Goal: Transaction & Acquisition: Purchase product/service

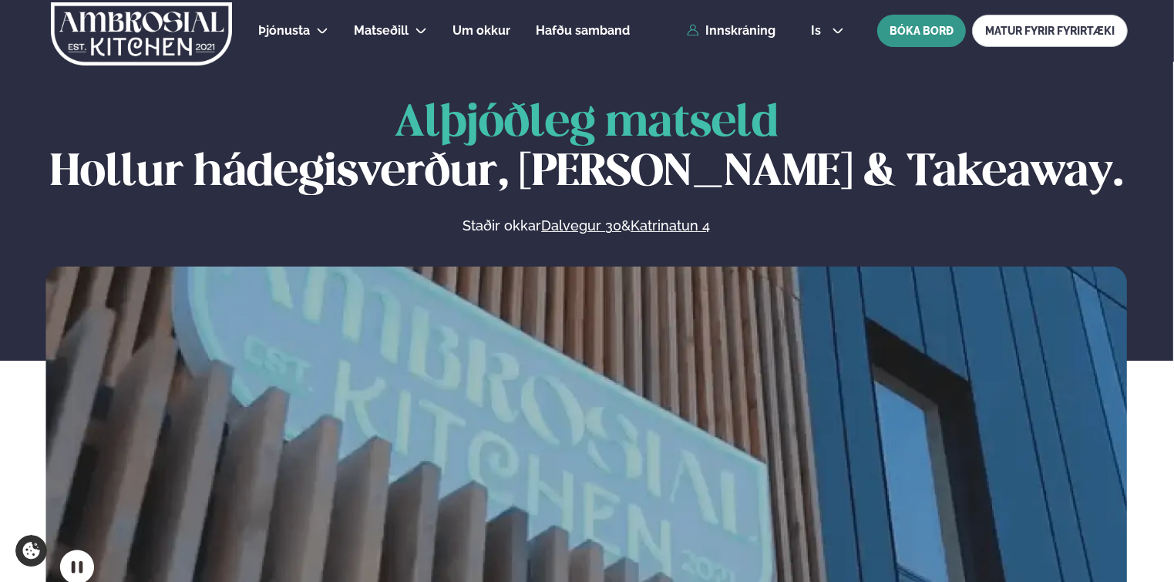
click at [905, 36] on button "BÓKA BORÐ" at bounding box center [922, 31] width 89 height 32
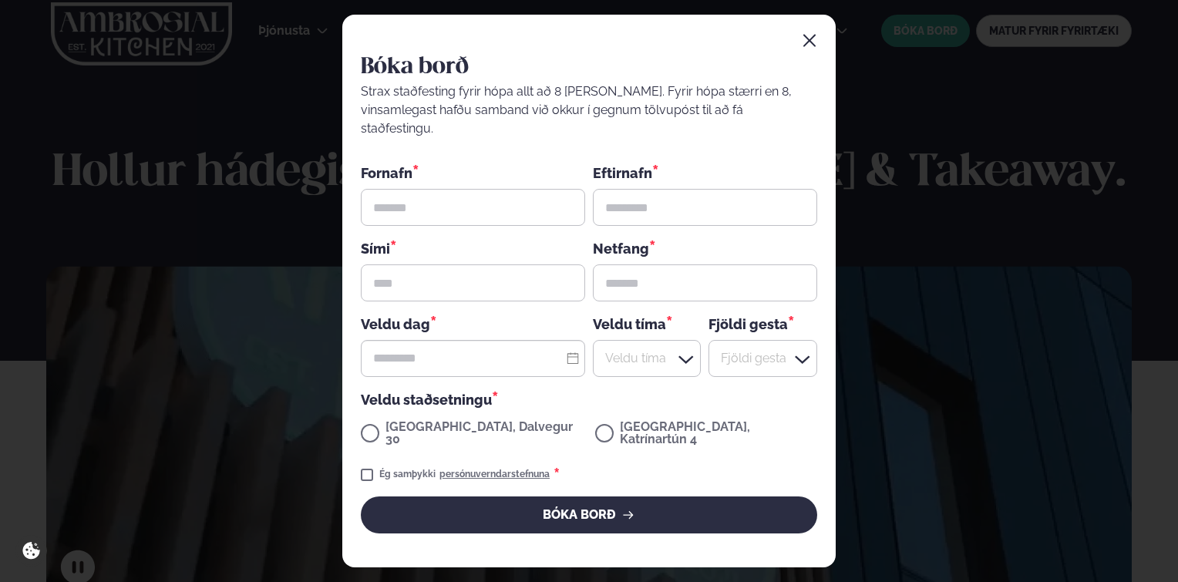
click at [1039, 95] on div "Bóka borð Strax staðfesting fyrir hópa allt að 8 [PERSON_NAME]. Fyrir hópa stær…" at bounding box center [589, 291] width 1178 height 582
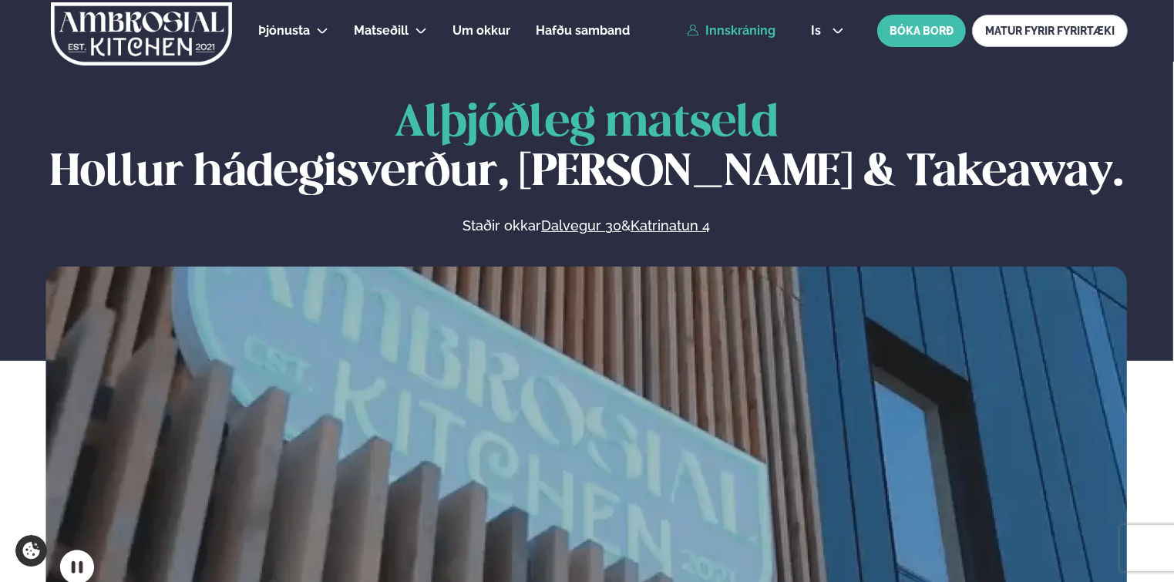
click at [756, 28] on link "Innskráning" at bounding box center [731, 31] width 89 height 14
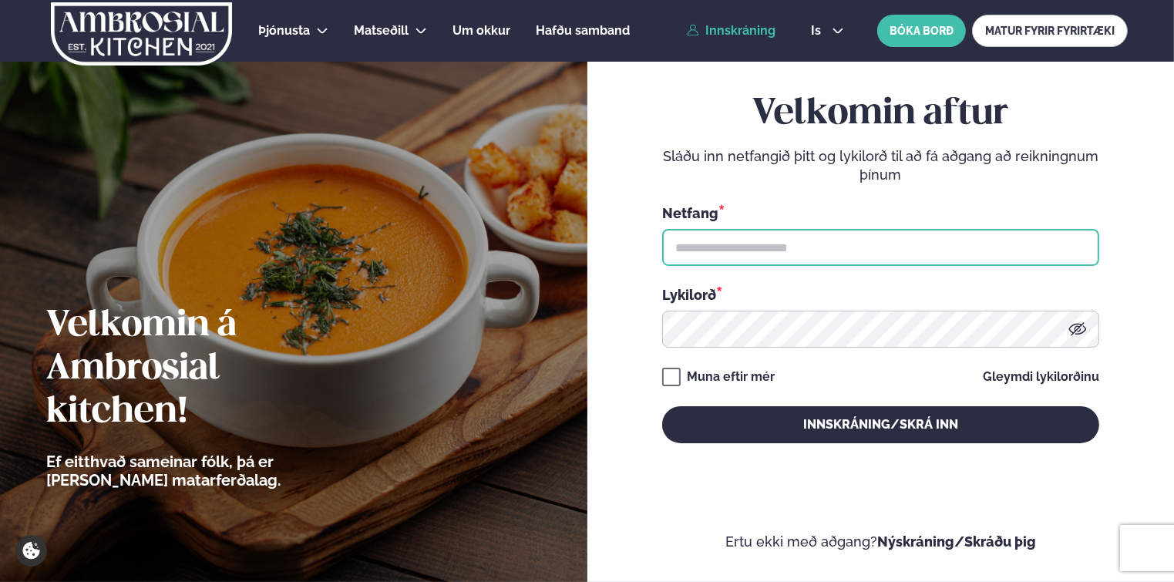
type input "**********"
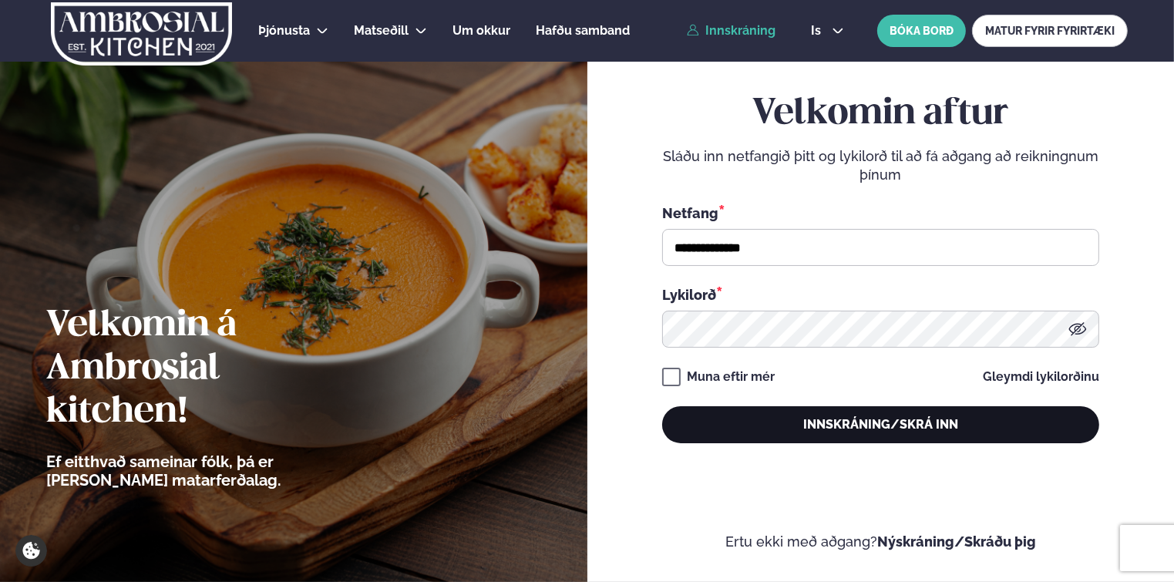
click at [774, 431] on button "Innskráning/Skrá inn" at bounding box center [880, 424] width 437 height 37
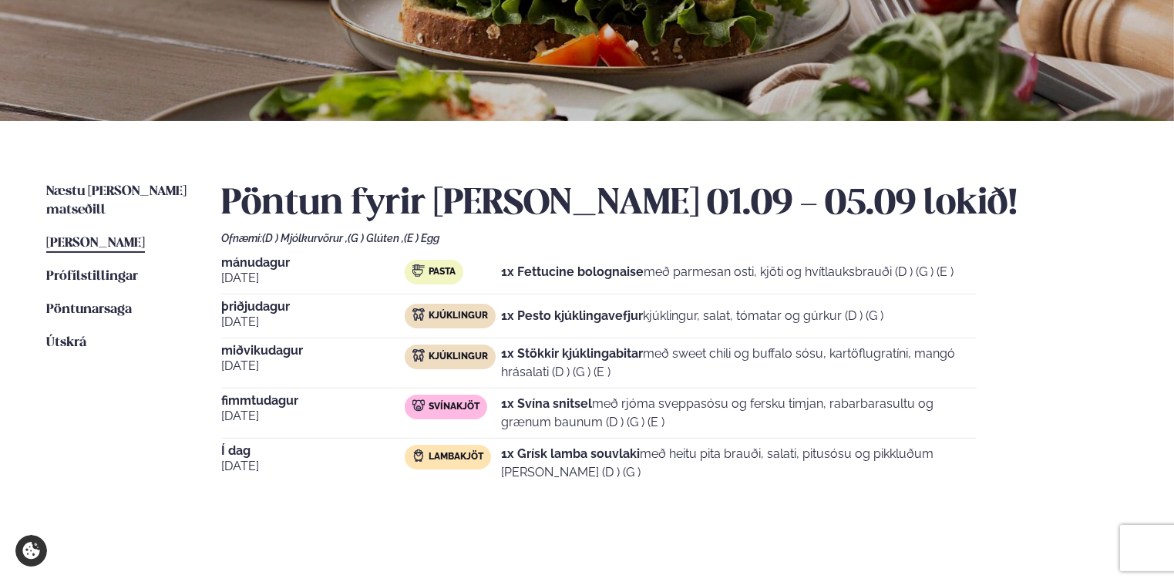
scroll to position [231, 0]
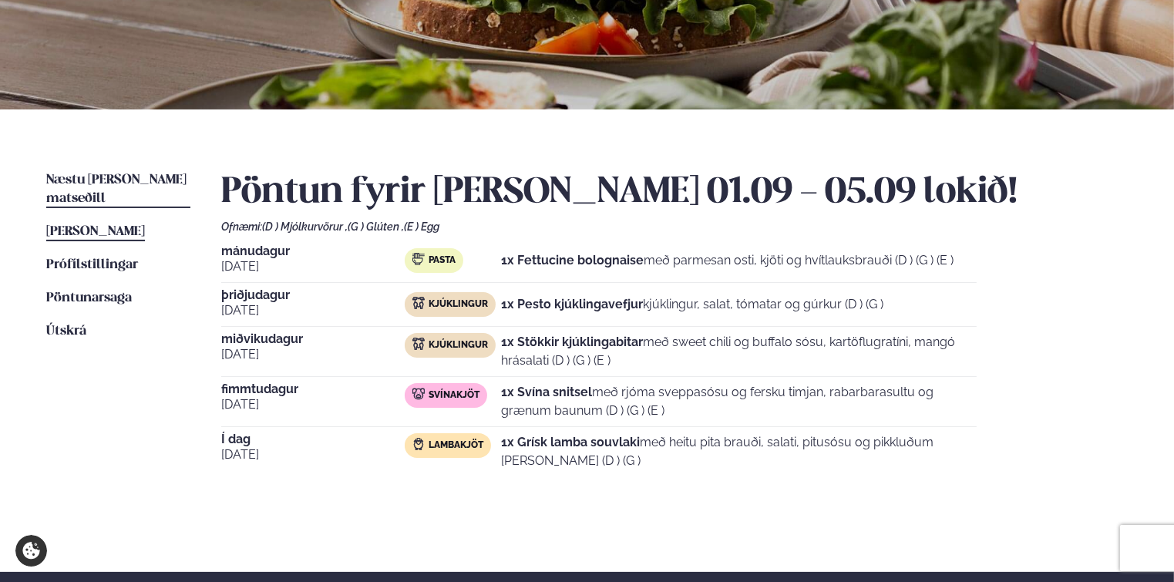
click at [99, 172] on link "Næstu [PERSON_NAME] matseðill Næsta vika" at bounding box center [118, 189] width 144 height 37
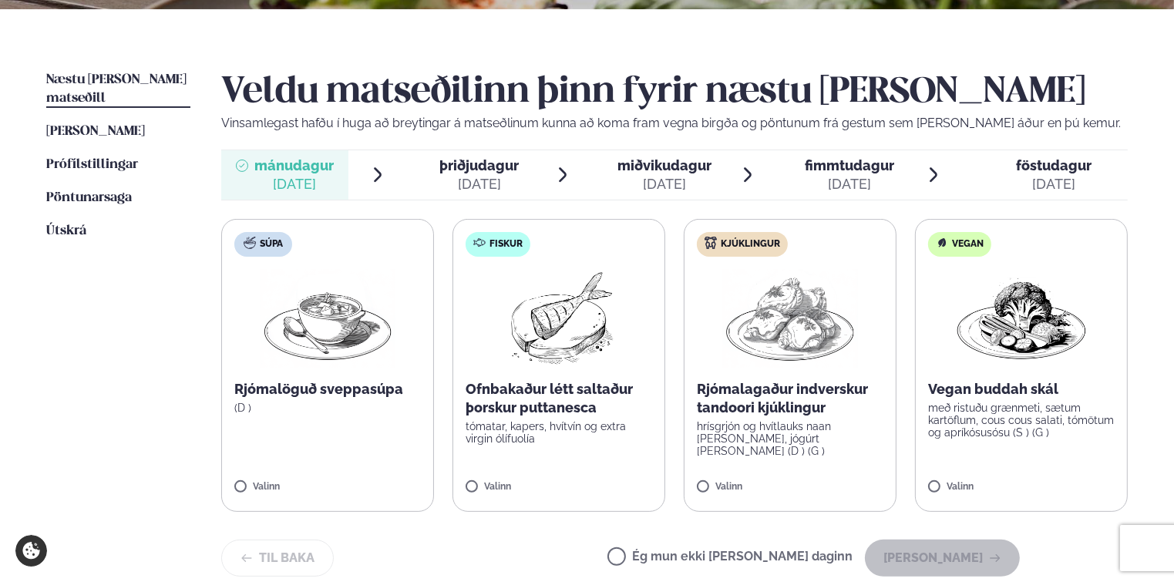
scroll to position [386, 0]
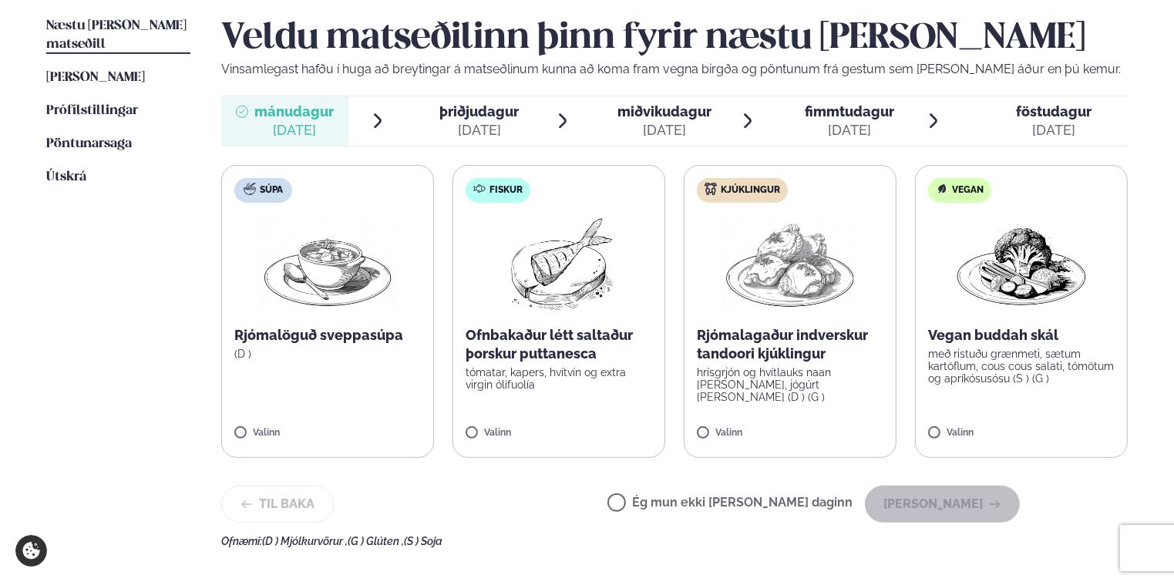
click at [519, 114] on span "þriðjudagur þri. [DATE]" at bounding box center [469, 120] width 127 height 49
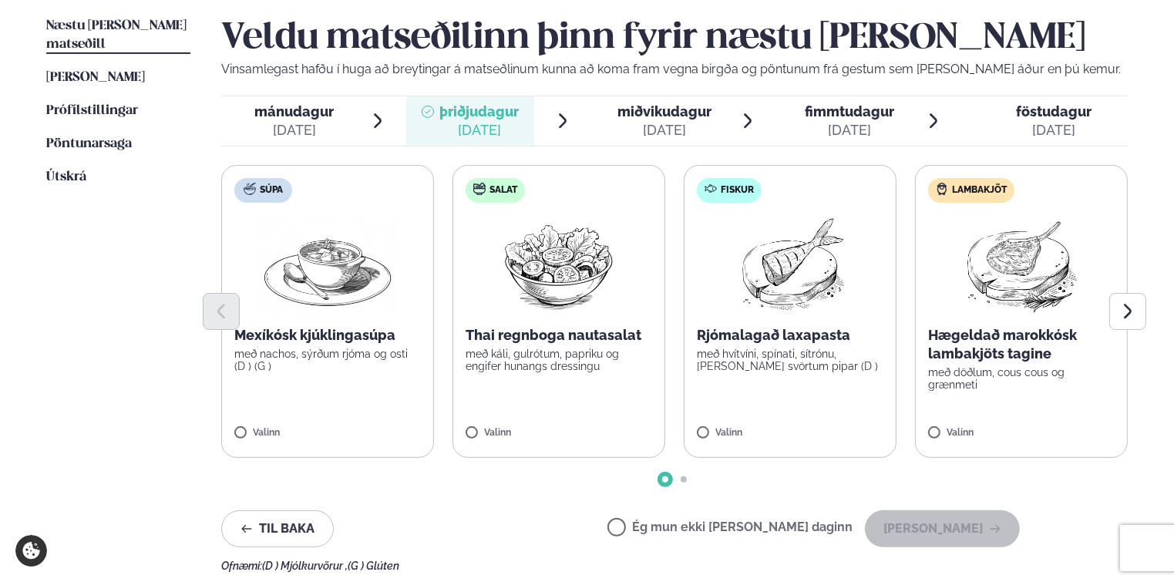
click at [652, 111] on span "miðvikudagur" at bounding box center [665, 111] width 94 height 16
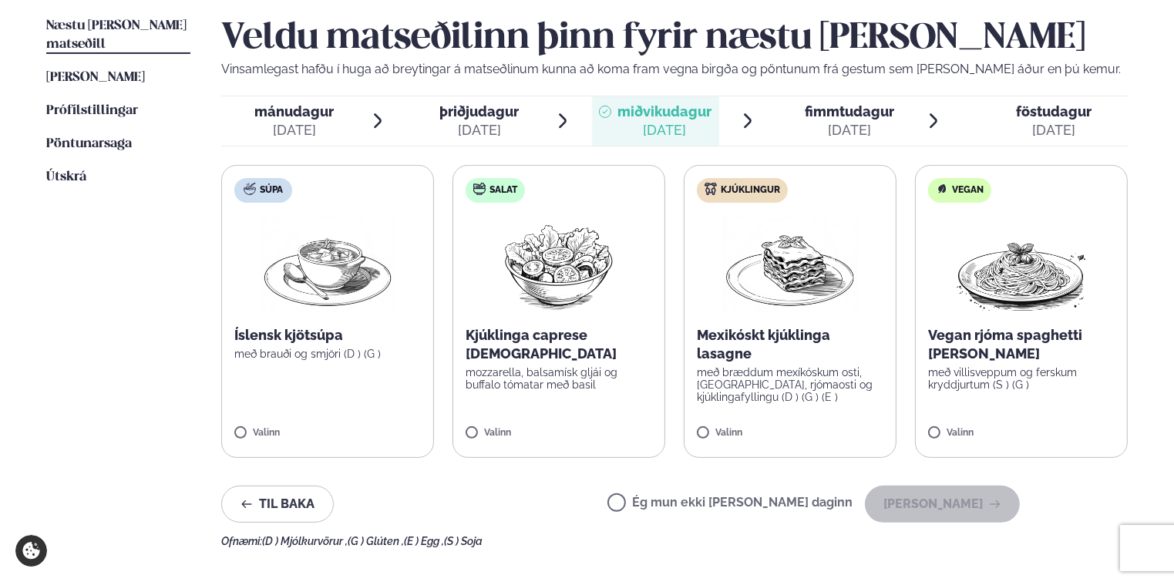
click at [736, 334] on p "Mexikóskt kjúklinga lasagne" at bounding box center [790, 344] width 187 height 37
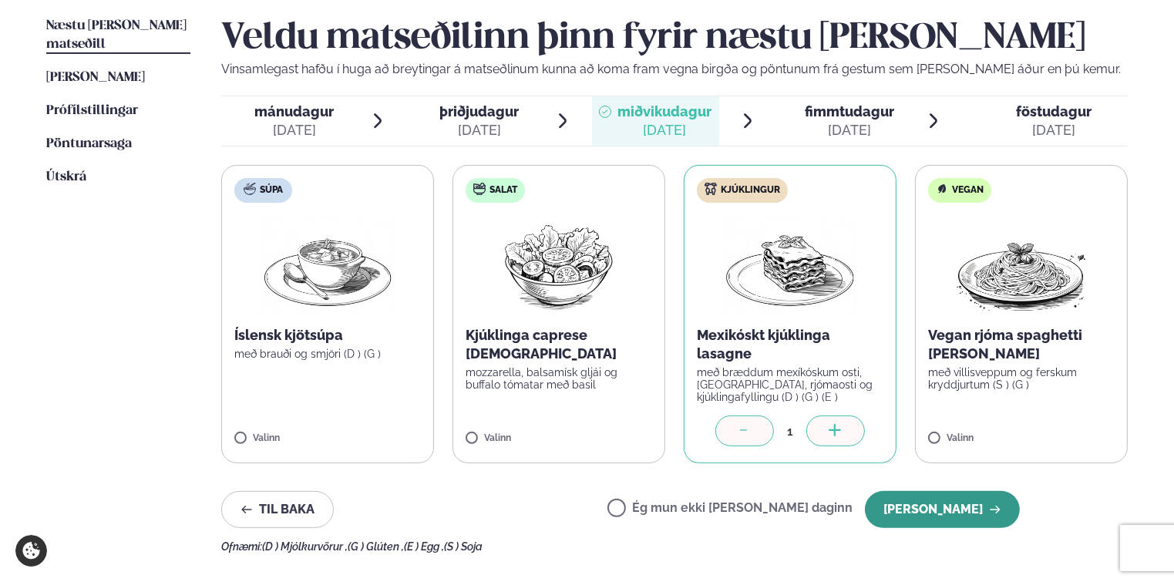
click at [949, 506] on button "[PERSON_NAME]" at bounding box center [942, 509] width 155 height 37
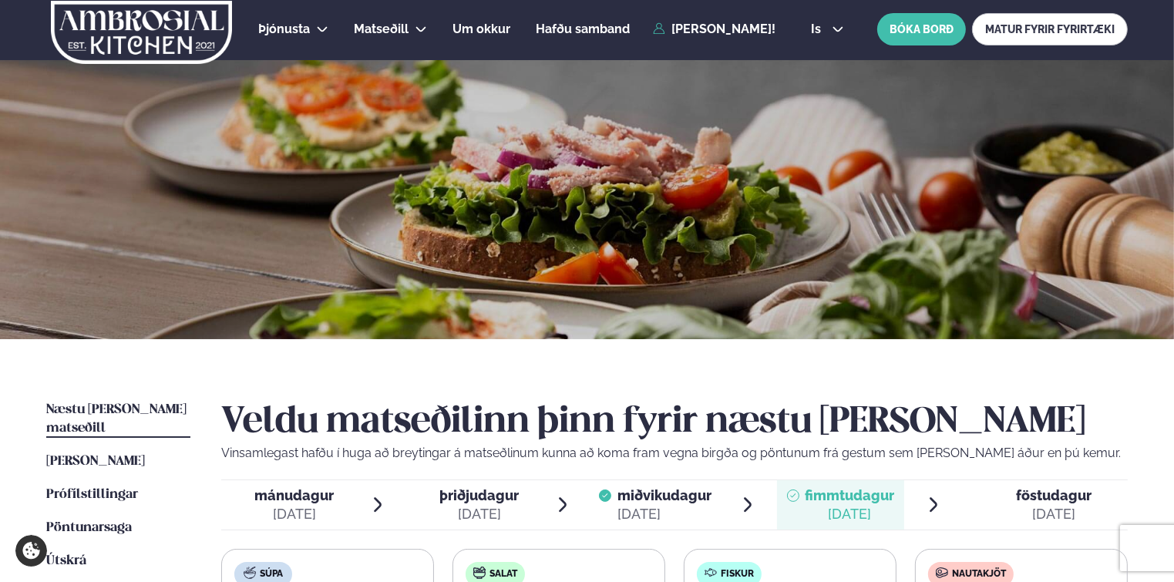
scroll to position [0, 0]
